Goal: Navigation & Orientation: Find specific page/section

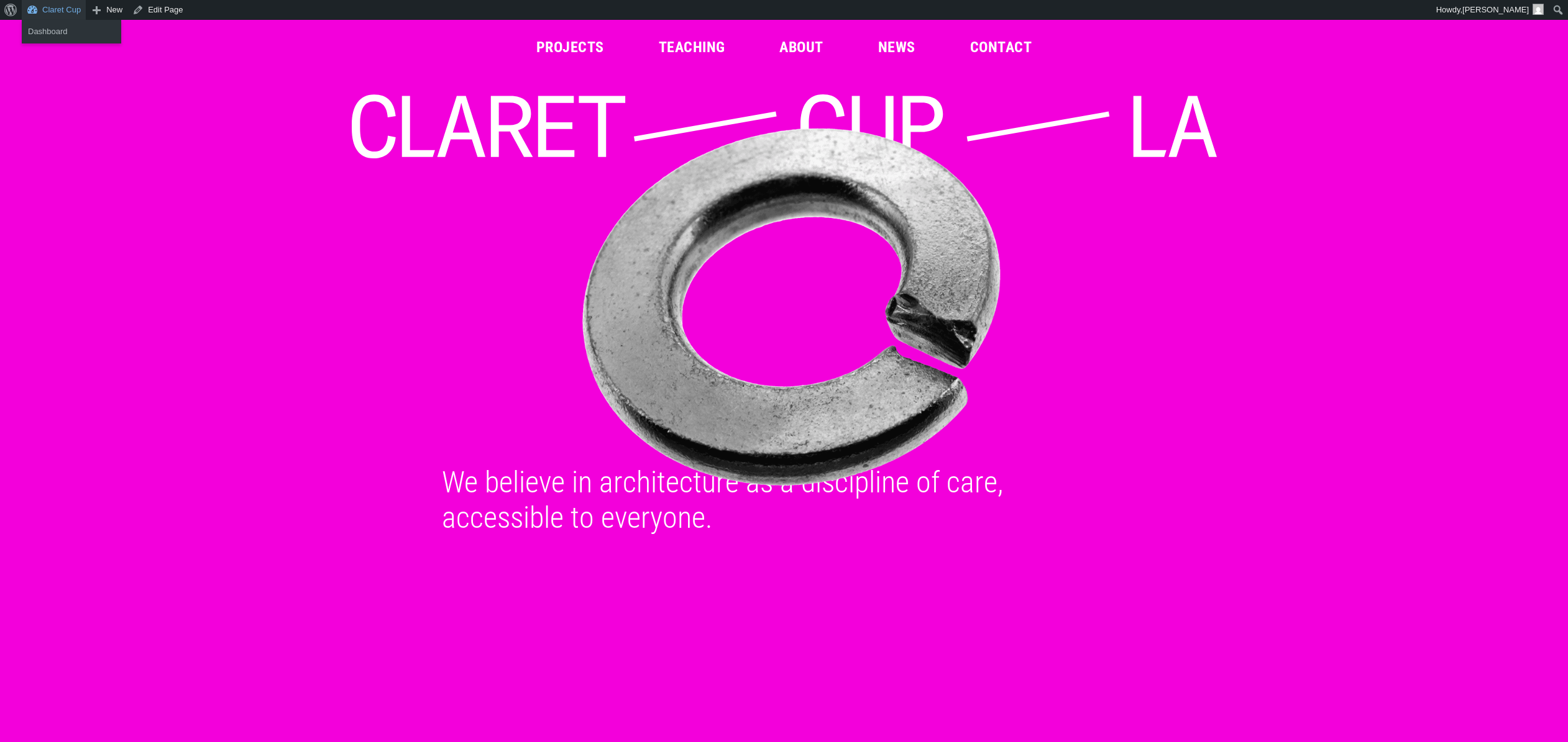
click at [29, 8] on link "Claret Cup" at bounding box center [53, 9] width 64 height 20
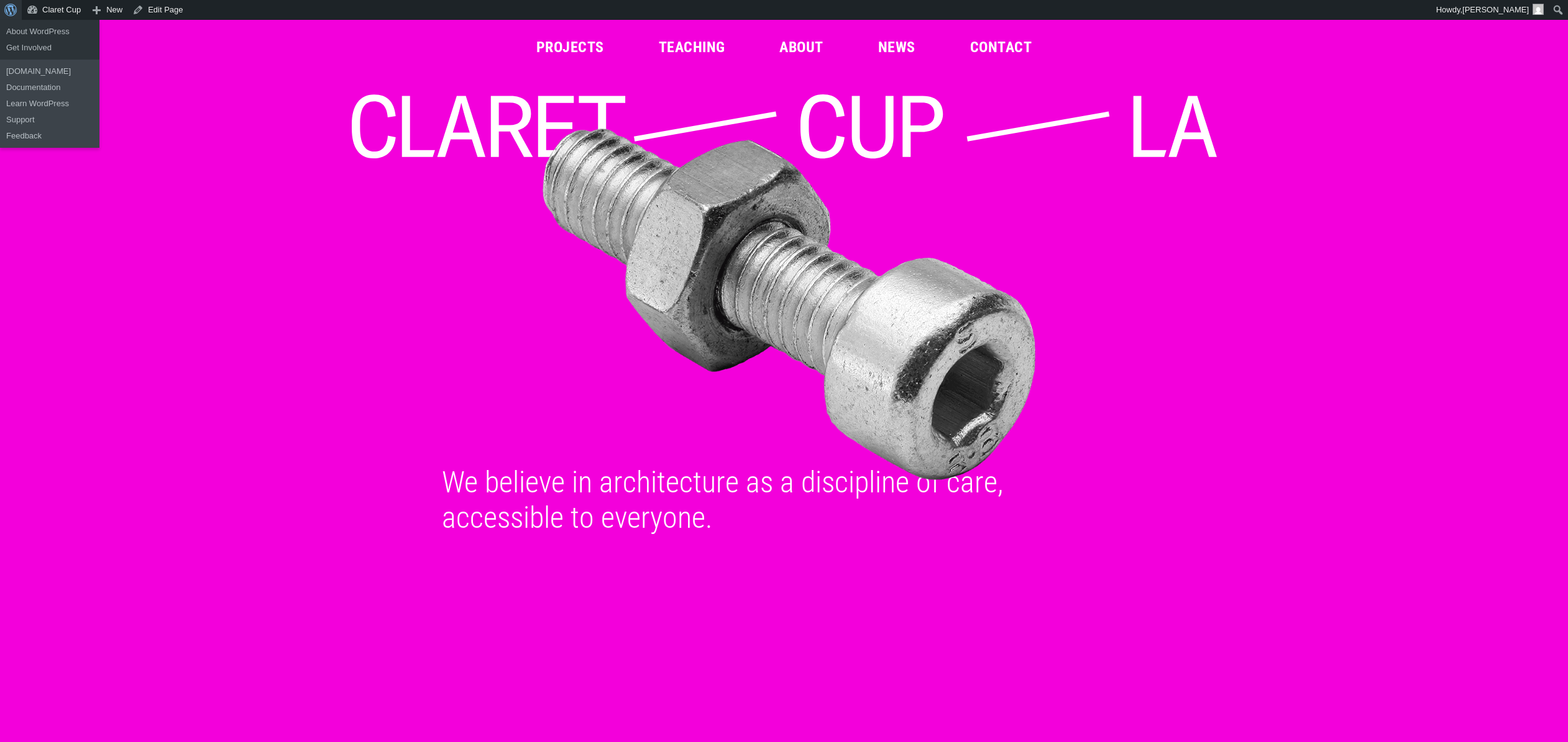
click at [12, 10] on span "Toolbar" at bounding box center [9, 8] width 9 height 18
